Goal: Task Accomplishment & Management: Complete application form

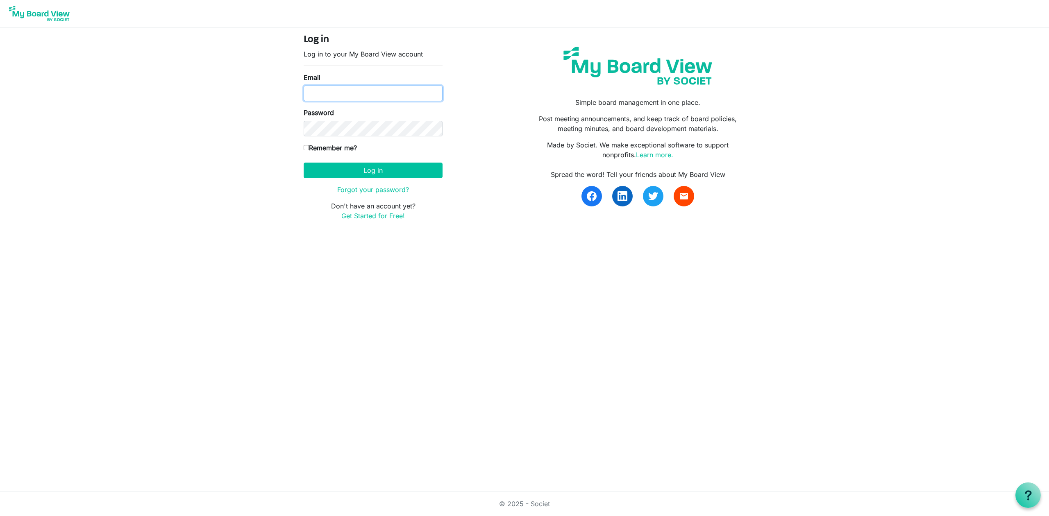
click at [335, 91] on input "Email" at bounding box center [373, 94] width 139 height 16
type input "mike@integralorg.ca"
click at [375, 172] on button "Log in" at bounding box center [373, 171] width 139 height 16
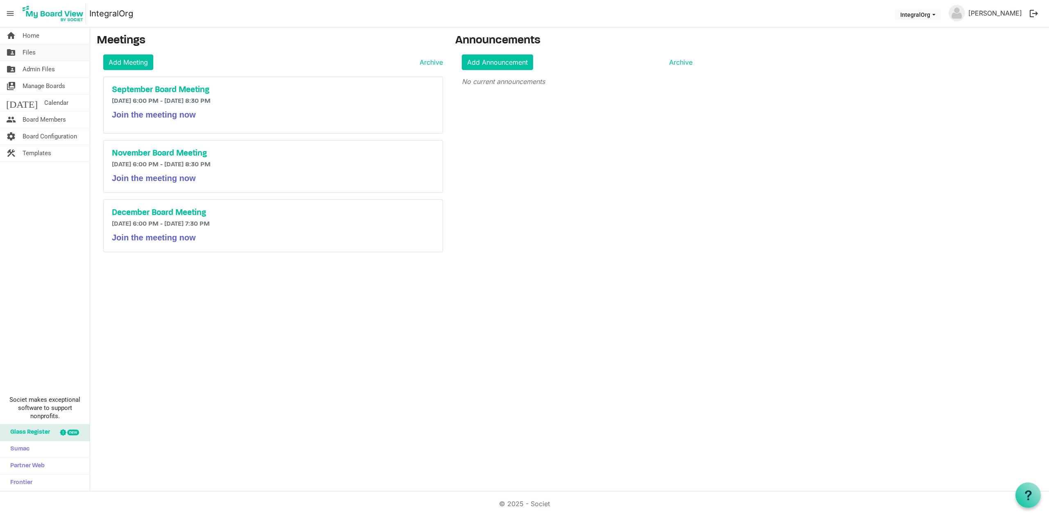
click at [29, 50] on span "Files" at bounding box center [29, 52] width 13 height 16
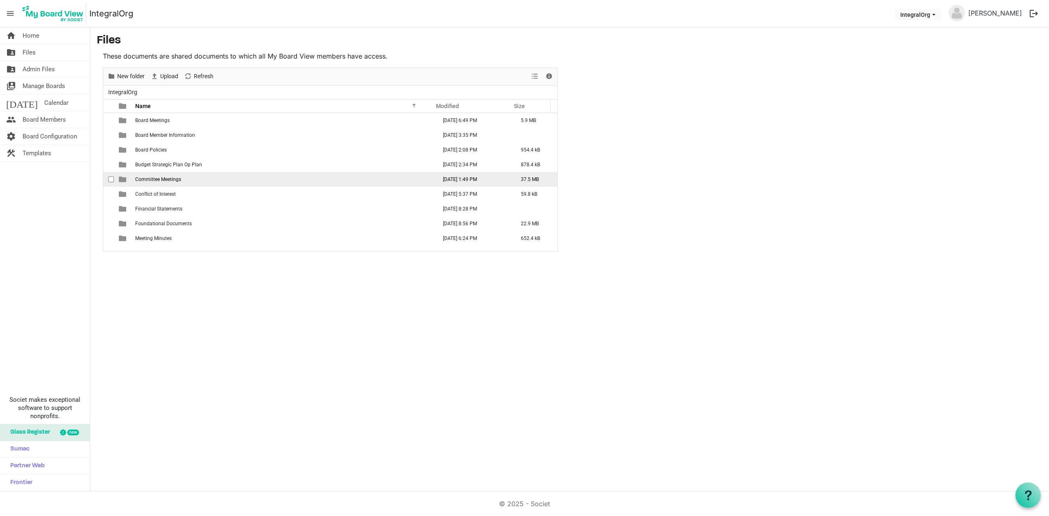
click at [152, 184] on td "Committee Meetings" at bounding box center [284, 179] width 302 height 15
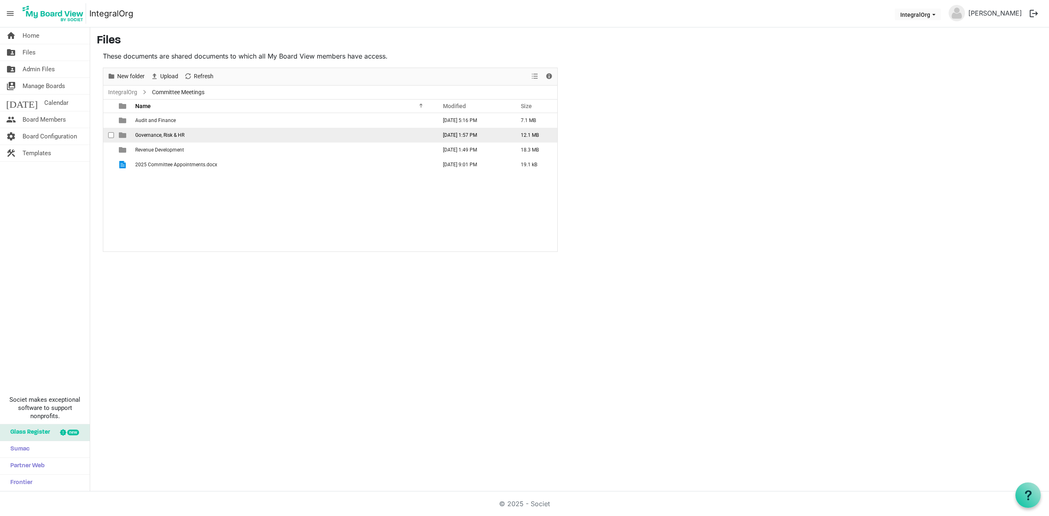
click at [143, 138] on span "Governance, Risk & HR" at bounding box center [159, 135] width 49 height 6
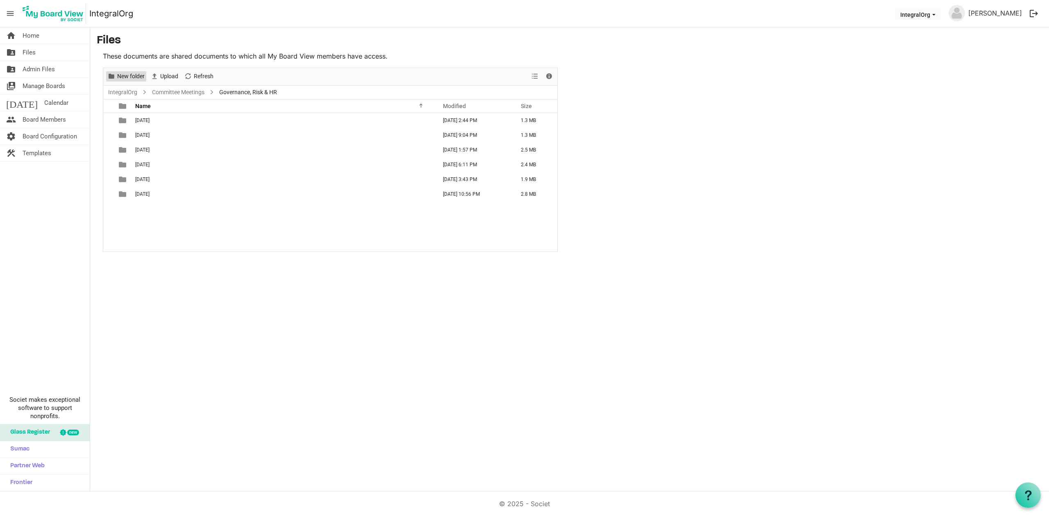
click at [127, 79] on span "New folder" at bounding box center [130, 76] width 29 height 10
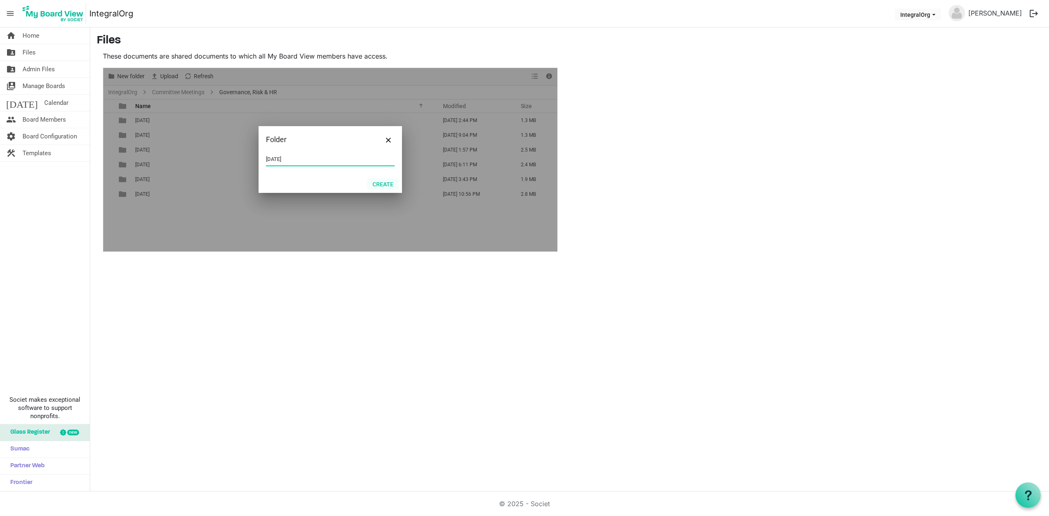
type input "September 5 2025"
click at [388, 183] on button "Create" at bounding box center [383, 183] width 32 height 11
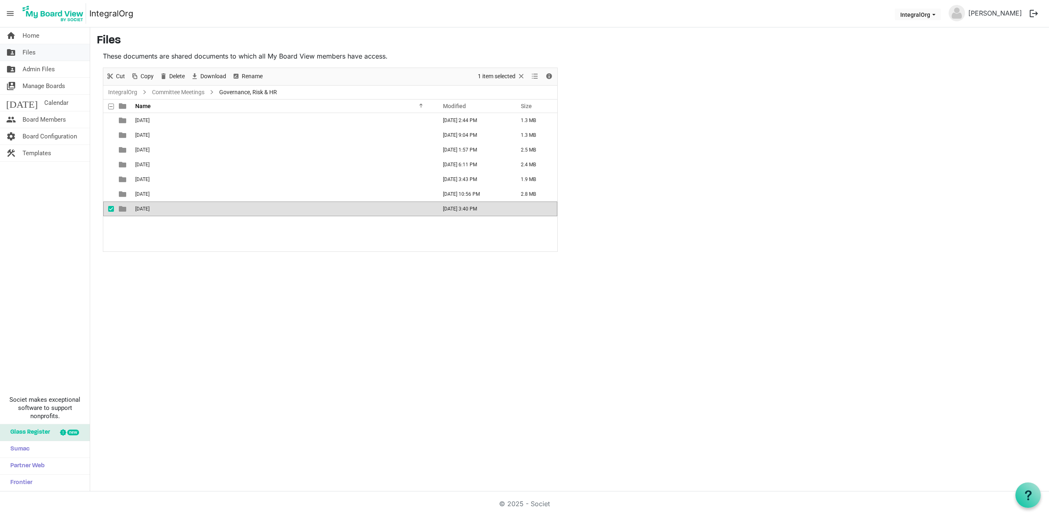
click at [21, 54] on link "folder_shared Files" at bounding box center [45, 52] width 90 height 16
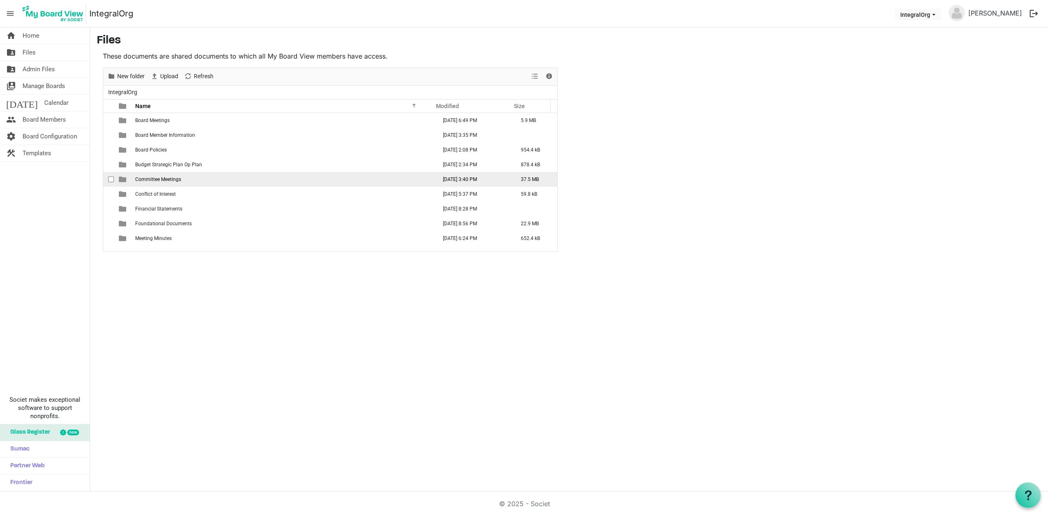
click at [173, 181] on span "Committee Meetings" at bounding box center [158, 180] width 46 height 6
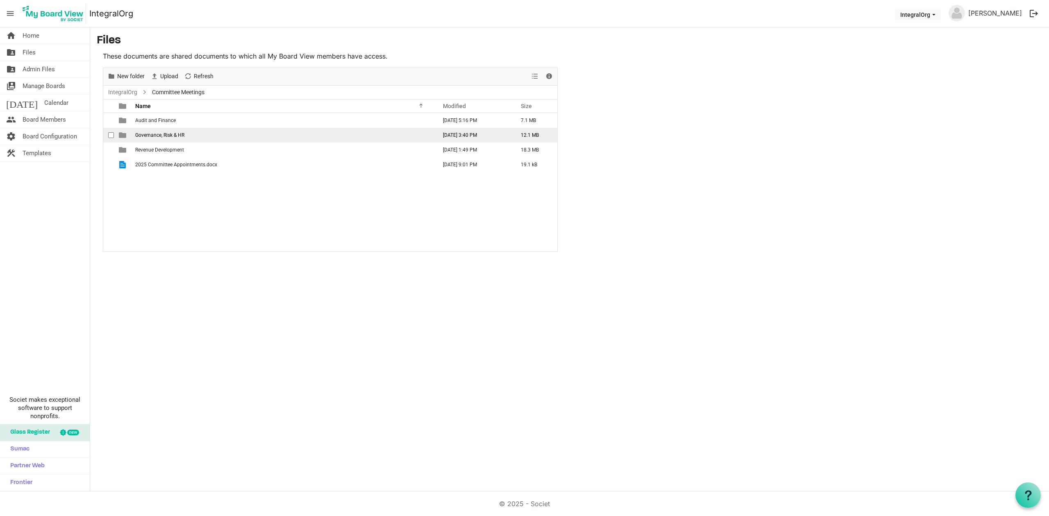
click at [161, 140] on td "Governance, Risk & HR" at bounding box center [284, 135] width 302 height 15
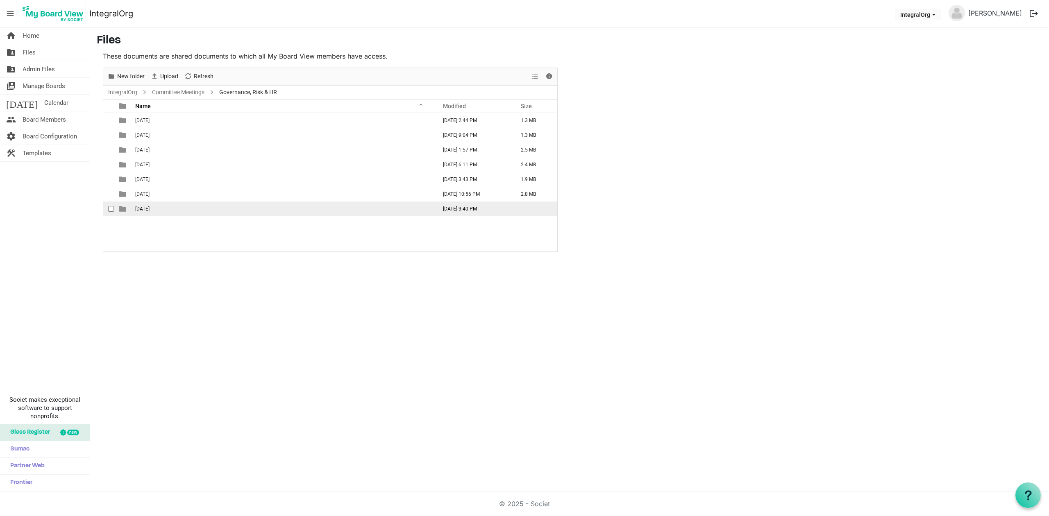
click at [144, 205] on td "September 5 2025" at bounding box center [284, 209] width 302 height 15
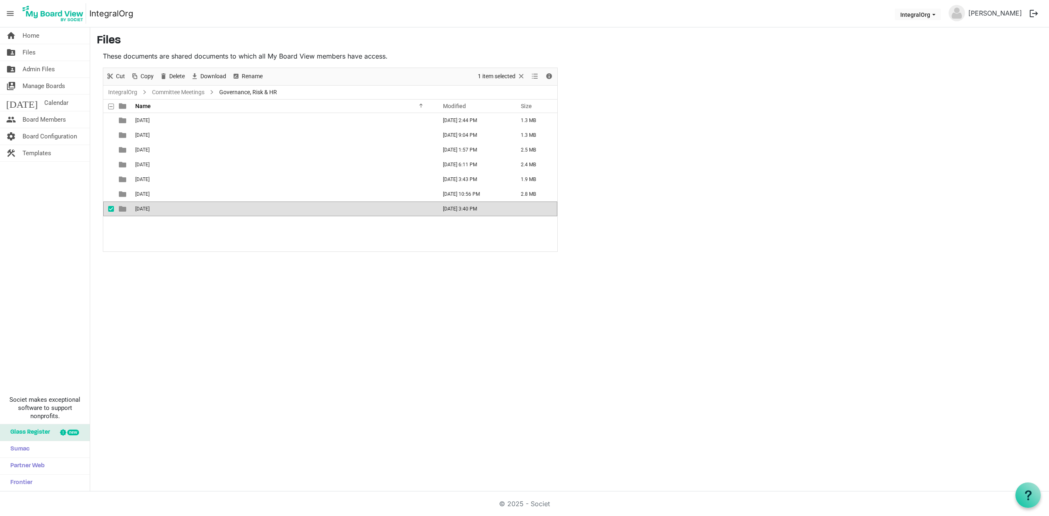
click at [144, 205] on td "September 5 2025" at bounding box center [284, 209] width 302 height 15
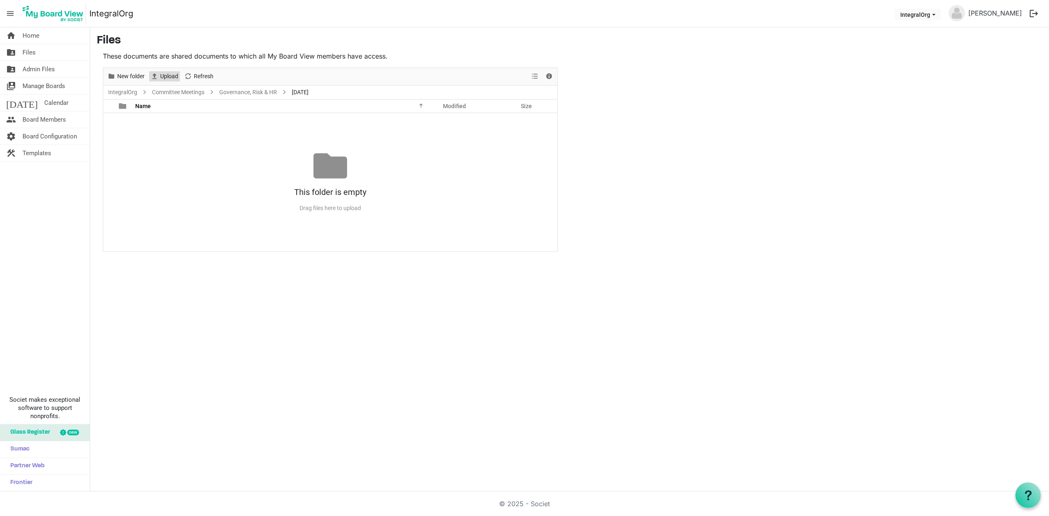
click at [169, 79] on span "Upload" at bounding box center [169, 76] width 20 height 10
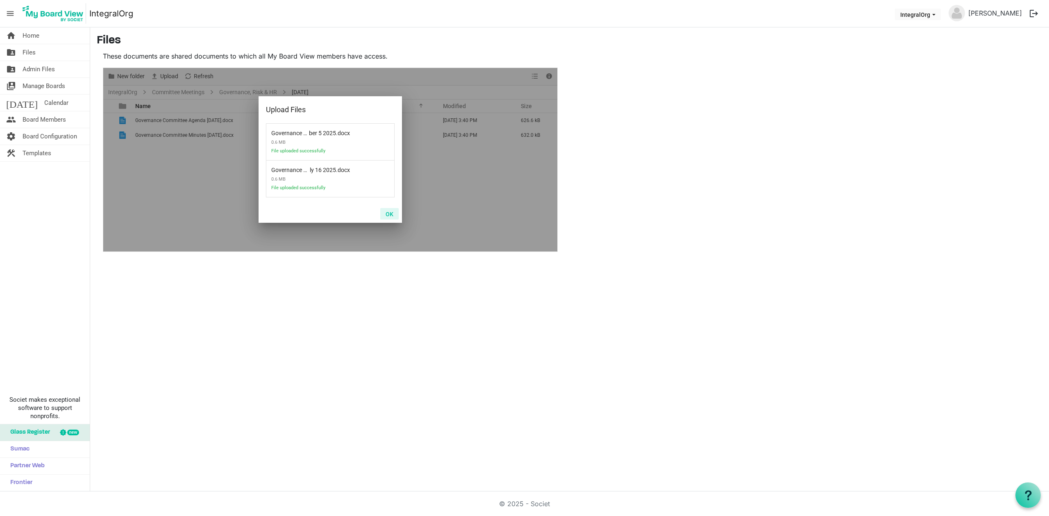
click at [391, 216] on button "OK" at bounding box center [389, 213] width 18 height 11
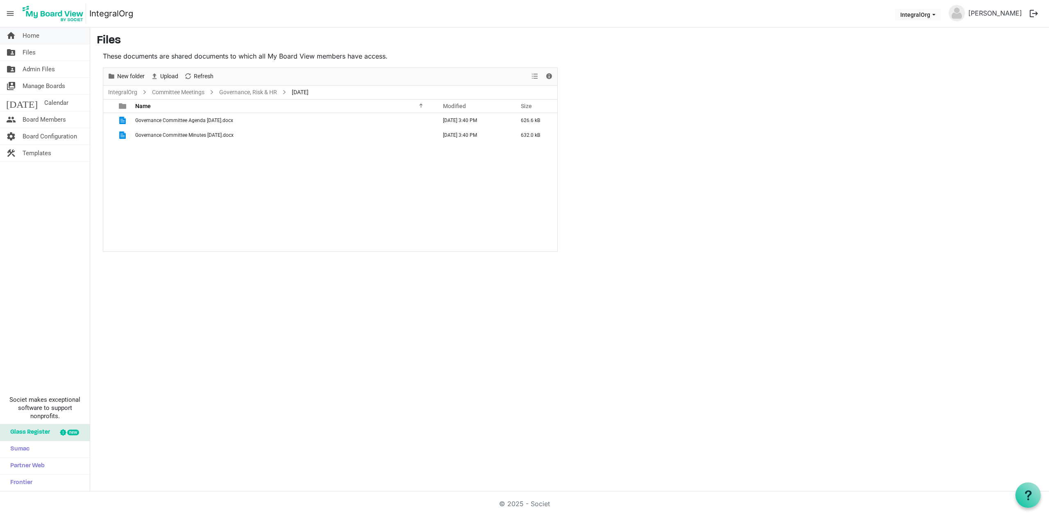
click at [30, 39] on span "Home" at bounding box center [31, 35] width 17 height 16
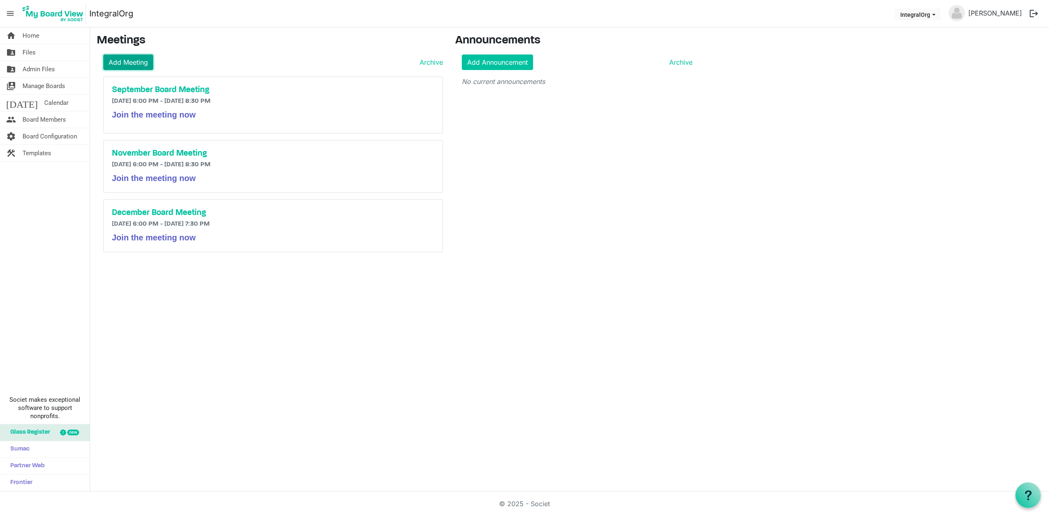
click at [138, 65] on link "Add Meeting" at bounding box center [128, 62] width 50 height 16
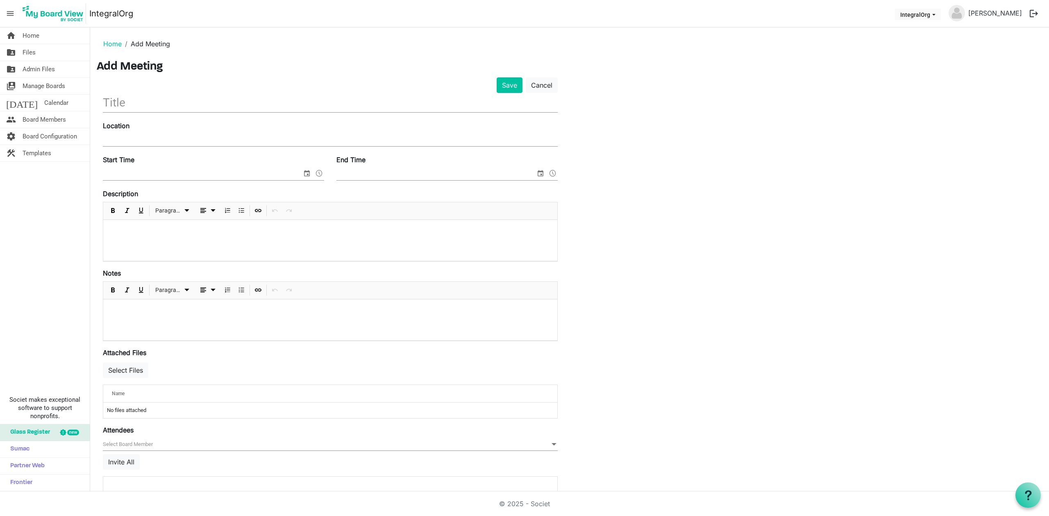
click at [184, 105] on input "text" at bounding box center [330, 102] width 455 height 19
type input "S"
type input "Governance, HR & Risk"
click at [184, 163] on div "Start Time" at bounding box center [214, 168] width 234 height 27
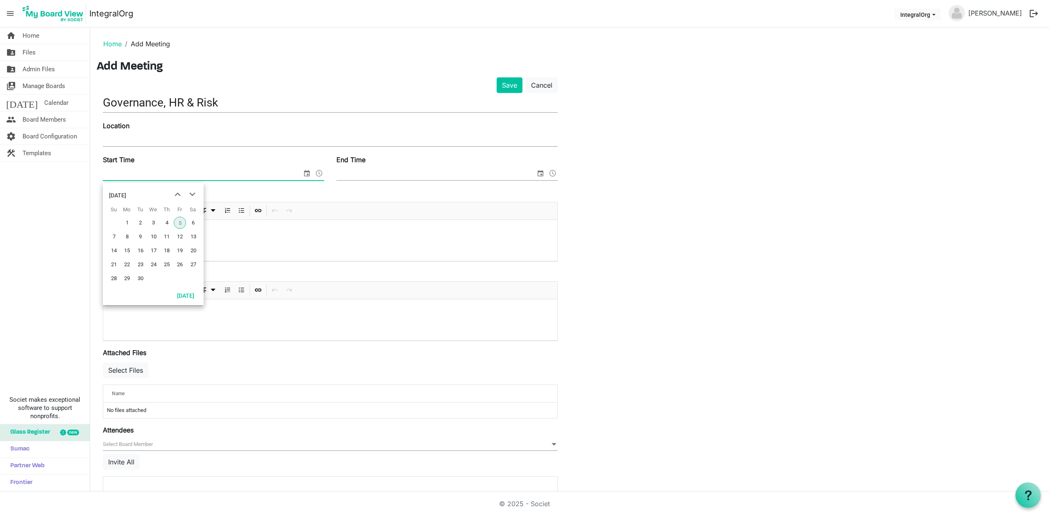
click at [306, 173] on span "select" at bounding box center [307, 173] width 10 height 11
click at [177, 225] on span "5" at bounding box center [180, 223] width 12 height 12
click at [320, 173] on span at bounding box center [319, 173] width 10 height 11
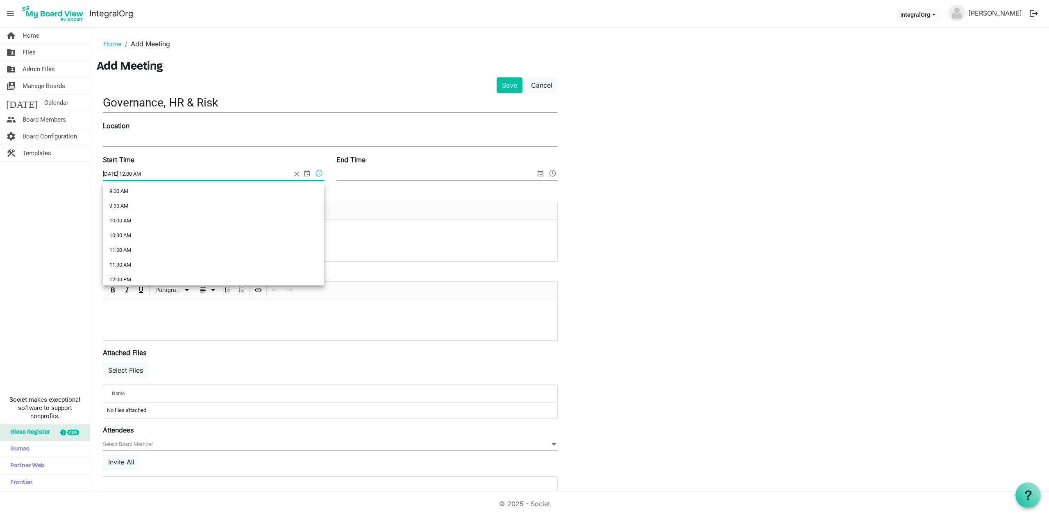
scroll to position [284, 0]
click at [128, 214] on li "10:30 AM" at bounding box center [213, 219] width 221 height 15
type input "9/5/2025 10:30 AM"
click at [443, 178] on input "End Time" at bounding box center [435, 174] width 199 height 12
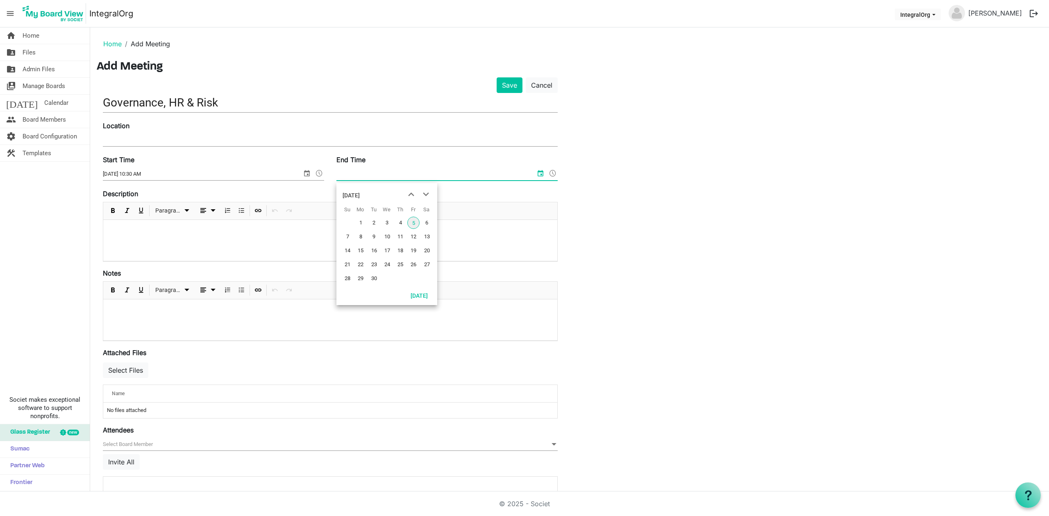
click at [411, 225] on span "5" at bounding box center [413, 223] width 12 height 12
click at [551, 174] on span at bounding box center [553, 173] width 10 height 11
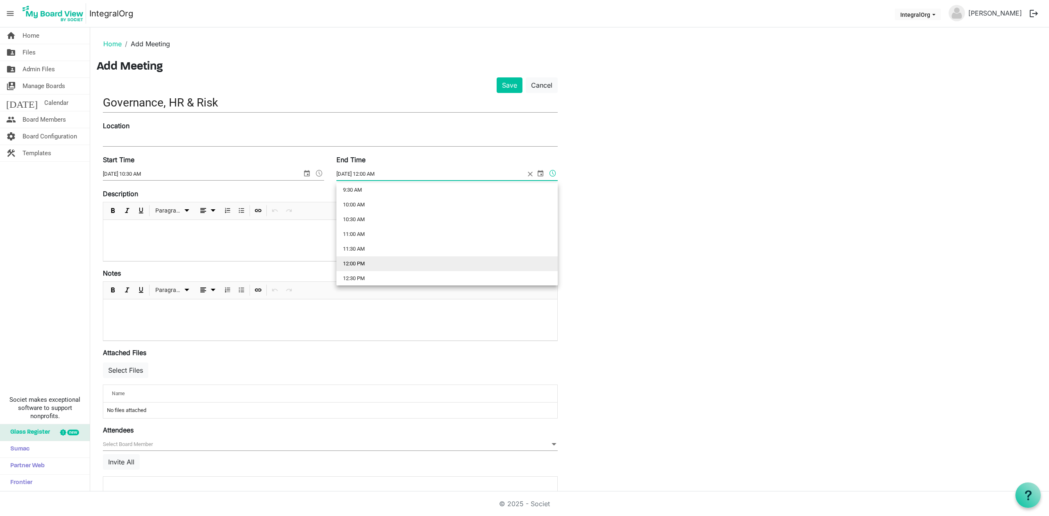
click at [364, 264] on li "12:00 PM" at bounding box center [446, 264] width 221 height 15
type input "9/5/2025 12:00 PM"
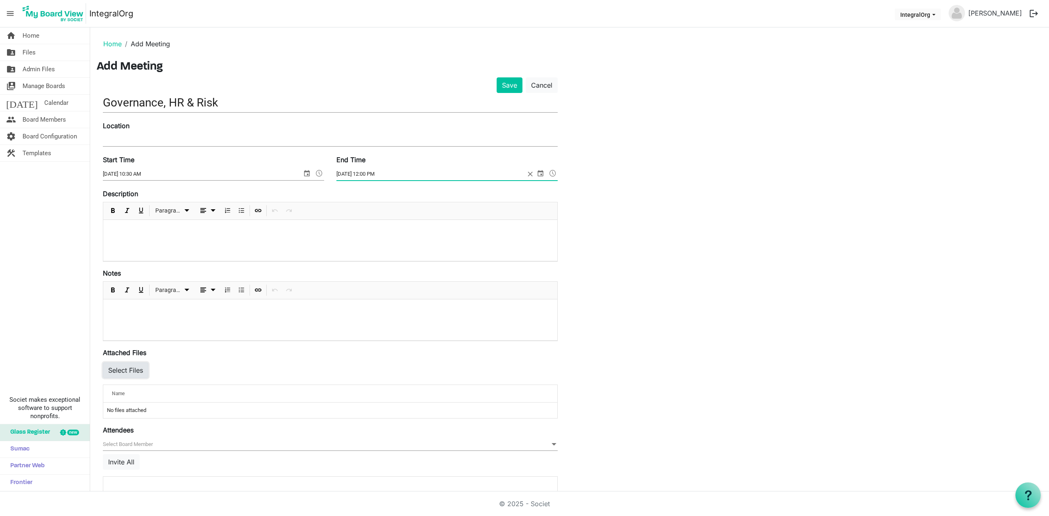
click at [127, 371] on button "Select Files" at bounding box center [125, 371] width 45 height 16
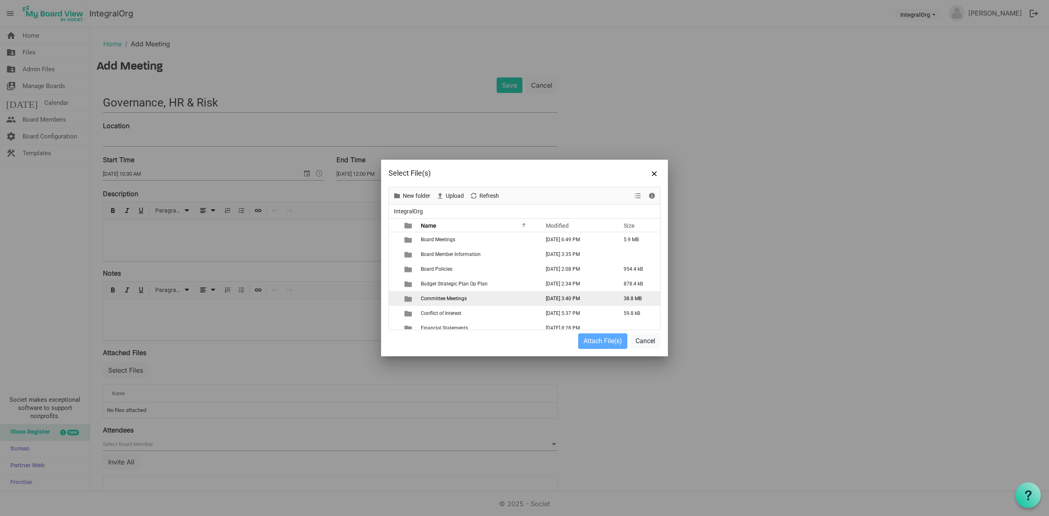
click at [443, 296] on span "Committee Meetings" at bounding box center [444, 299] width 46 height 6
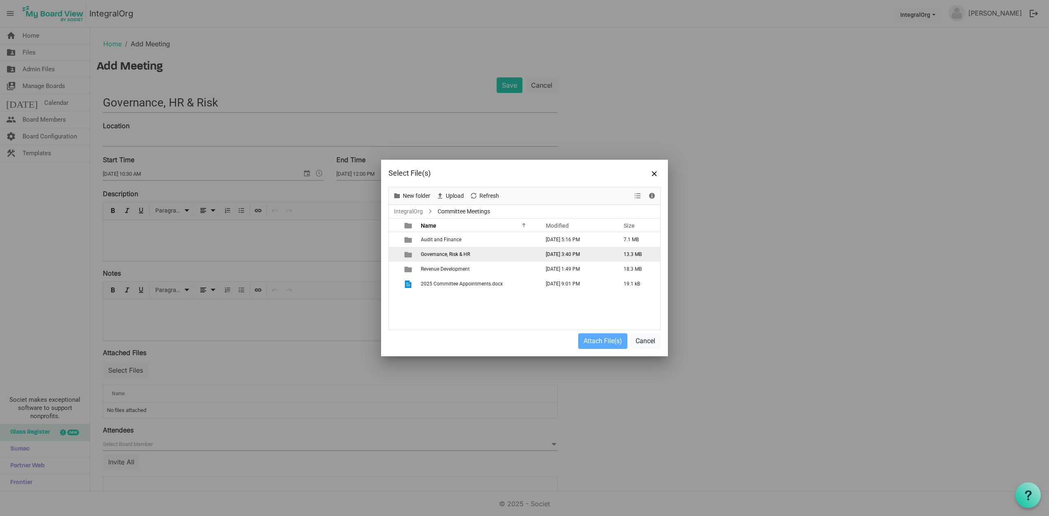
click at [436, 252] on span "Governance, Risk & HR" at bounding box center [445, 255] width 49 height 6
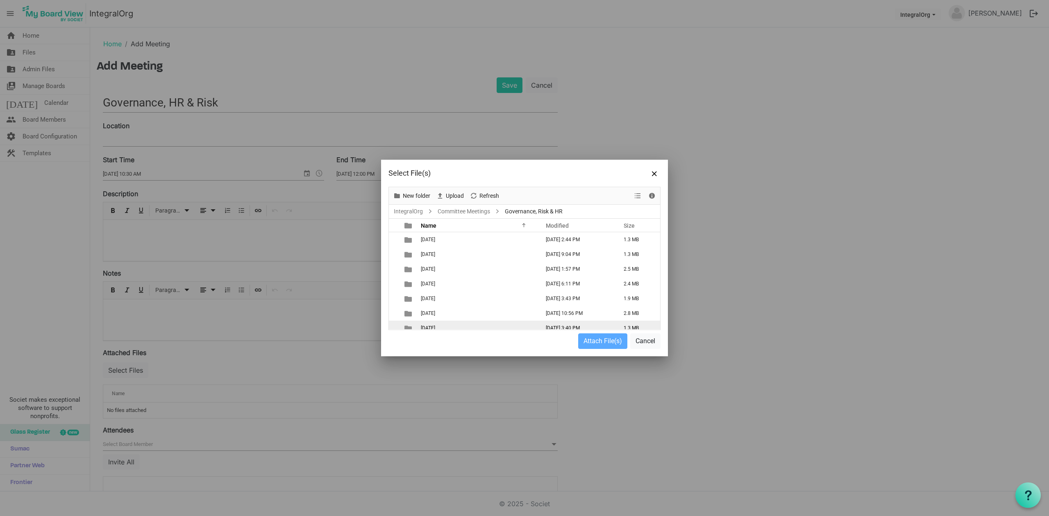
click at [434, 328] on span "September 5 2025" at bounding box center [428, 328] width 14 height 6
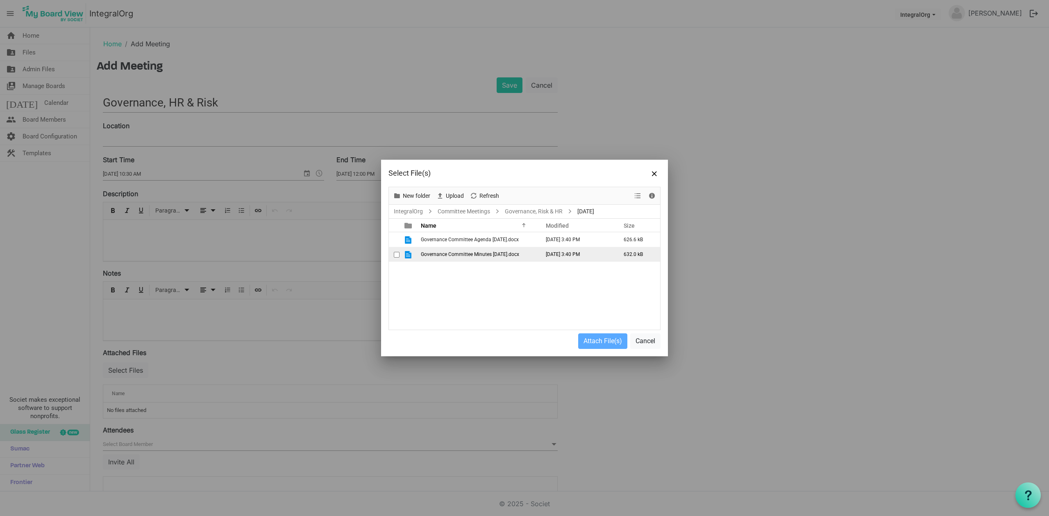
click at [468, 247] on td "Governance Committee Minutes July 16 2025.docx" at bounding box center [477, 254] width 119 height 15
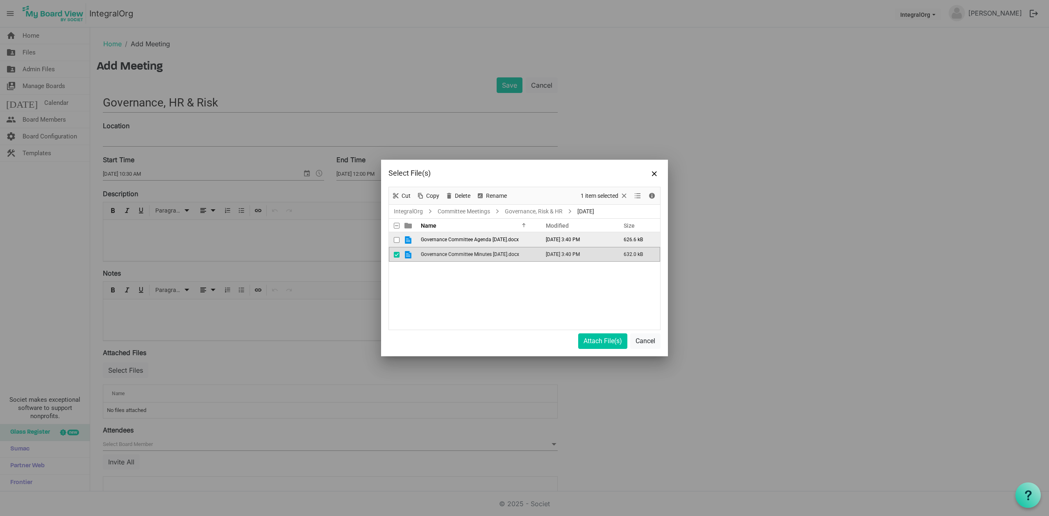
click at [448, 242] on span "Governance Committee Agenda September 5 2025.docx" at bounding box center [470, 240] width 98 height 6
click at [589, 338] on button "Attach File(s)" at bounding box center [602, 342] width 49 height 16
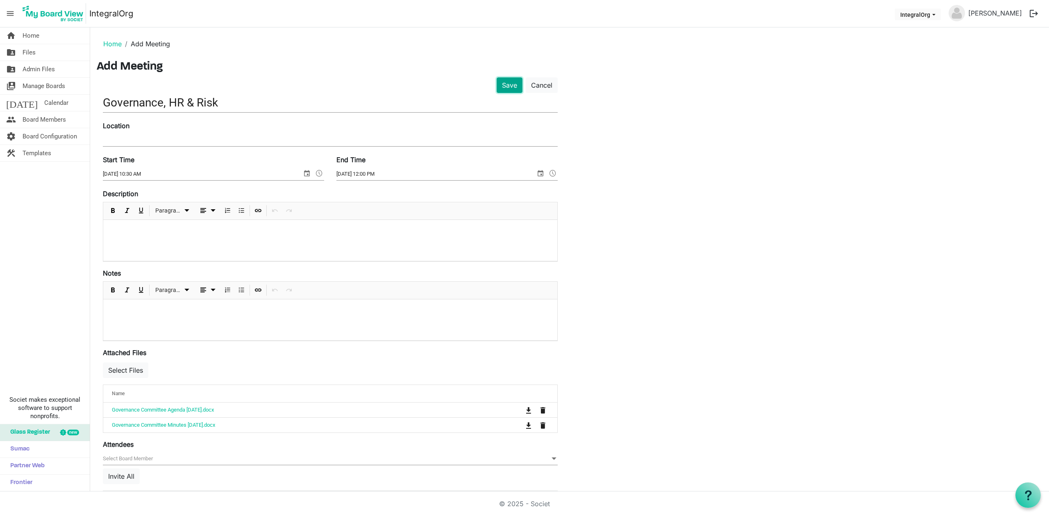
click at [520, 84] on button "Save" at bounding box center [510, 85] width 26 height 16
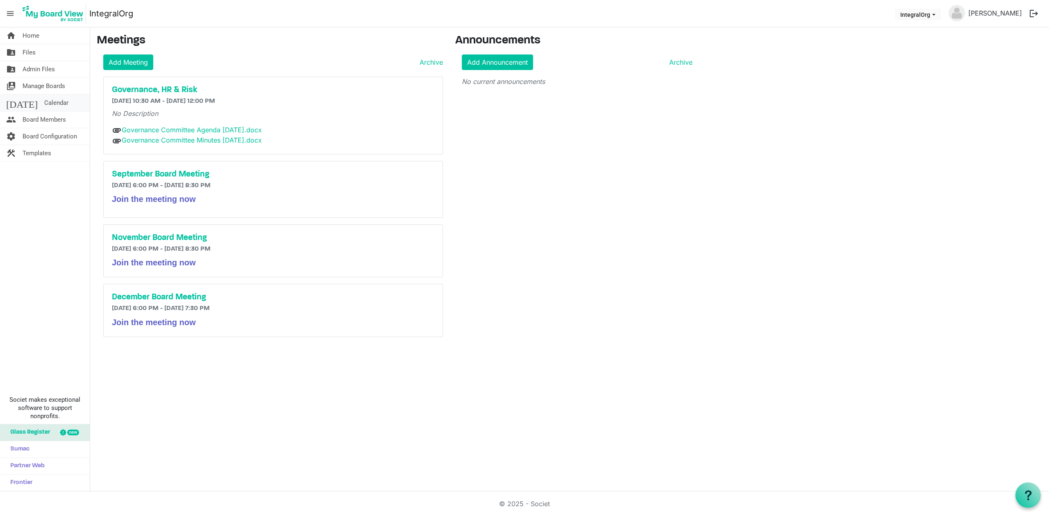
click at [44, 99] on span "Calendar" at bounding box center [56, 103] width 24 height 16
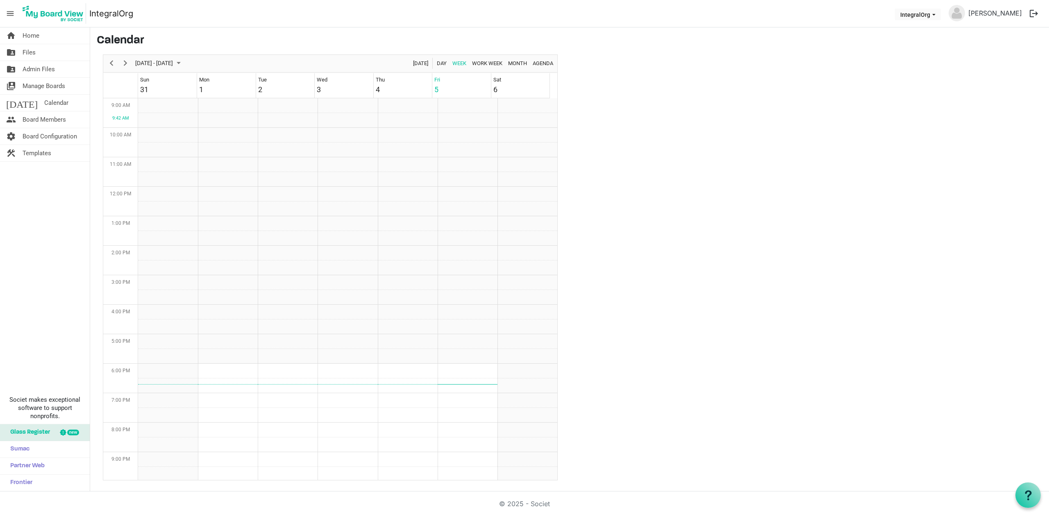
scroll to position [266, 0]
click at [118, 66] on div "previous period" at bounding box center [111, 63] width 14 height 17
click at [114, 64] on span "Previous" at bounding box center [112, 63] width 10 height 10
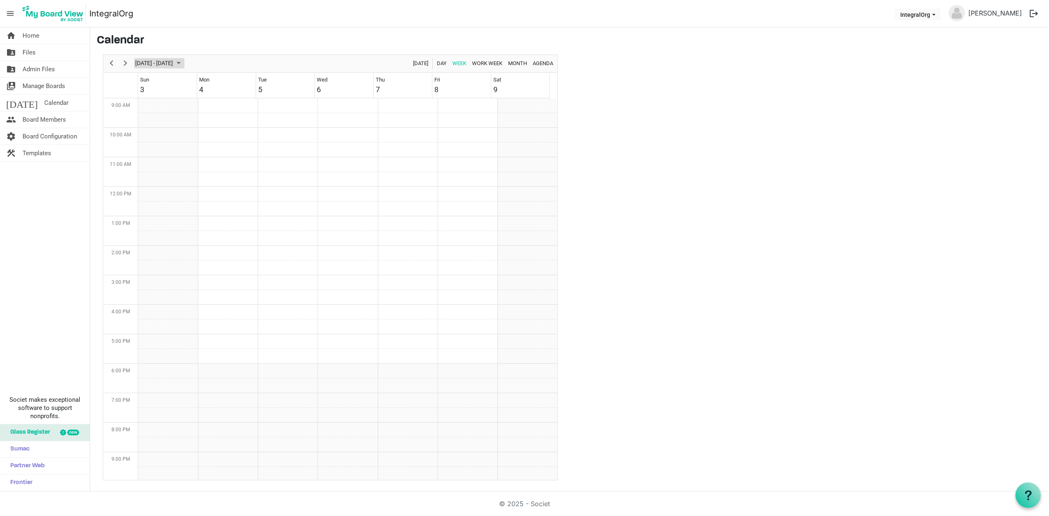
click at [135, 61] on span "[DATE] - [DATE]" at bounding box center [153, 63] width 39 height 10
click at [129, 63] on span "Next" at bounding box center [125, 63] width 10 height 10
click at [113, 68] on span "Previous" at bounding box center [112, 63] width 10 height 10
